Goal: Navigation & Orientation: Find specific page/section

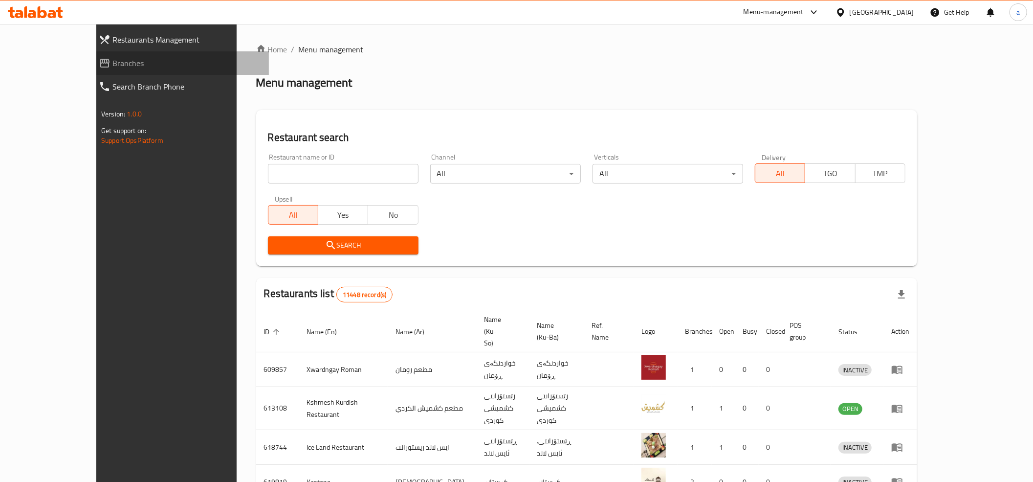
click at [112, 57] on span "Branches" at bounding box center [186, 63] width 149 height 12
click at [122, 59] on span "Branches" at bounding box center [191, 63] width 139 height 12
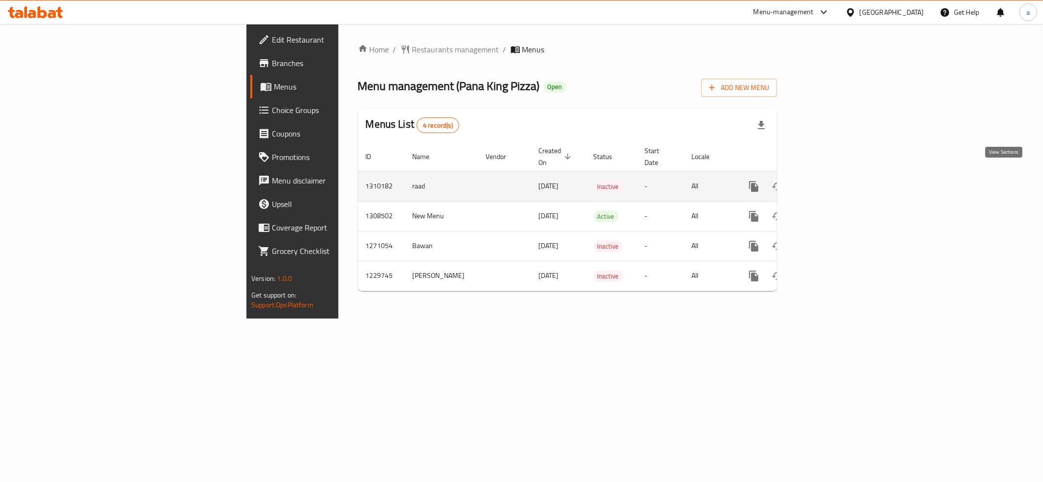
click at [830, 180] on icon "enhanced table" at bounding box center [824, 186] width 12 height 12
